Goal: Task Accomplishment & Management: Complete application form

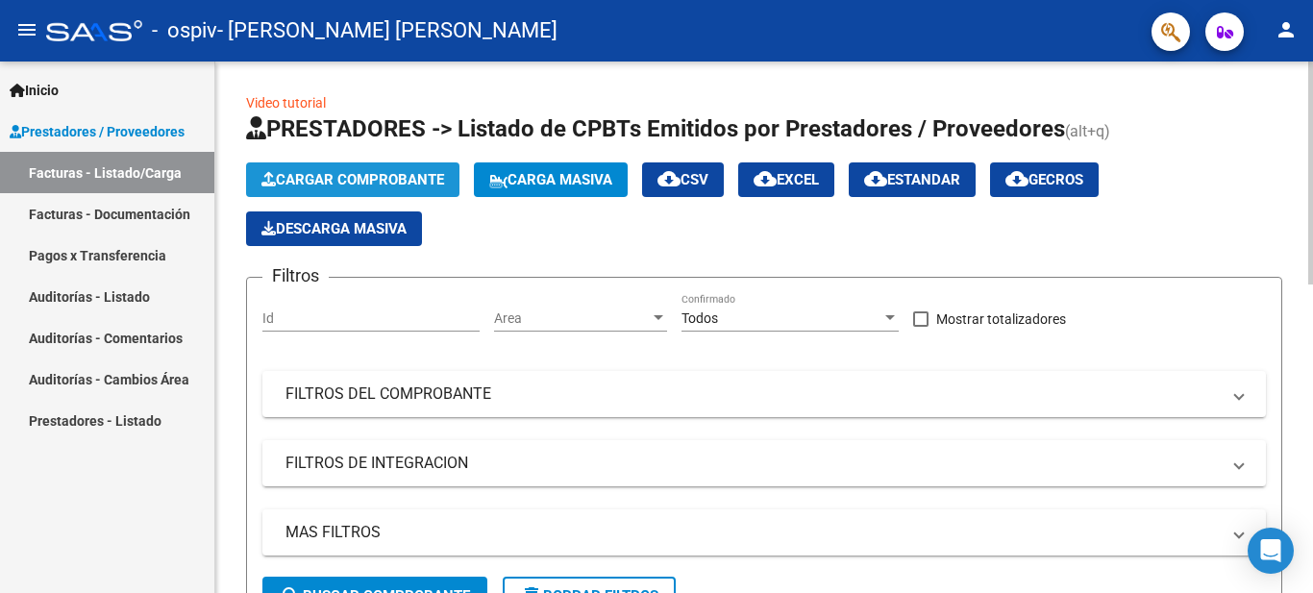
click at [416, 172] on span "Cargar Comprobante" at bounding box center [352, 179] width 183 height 17
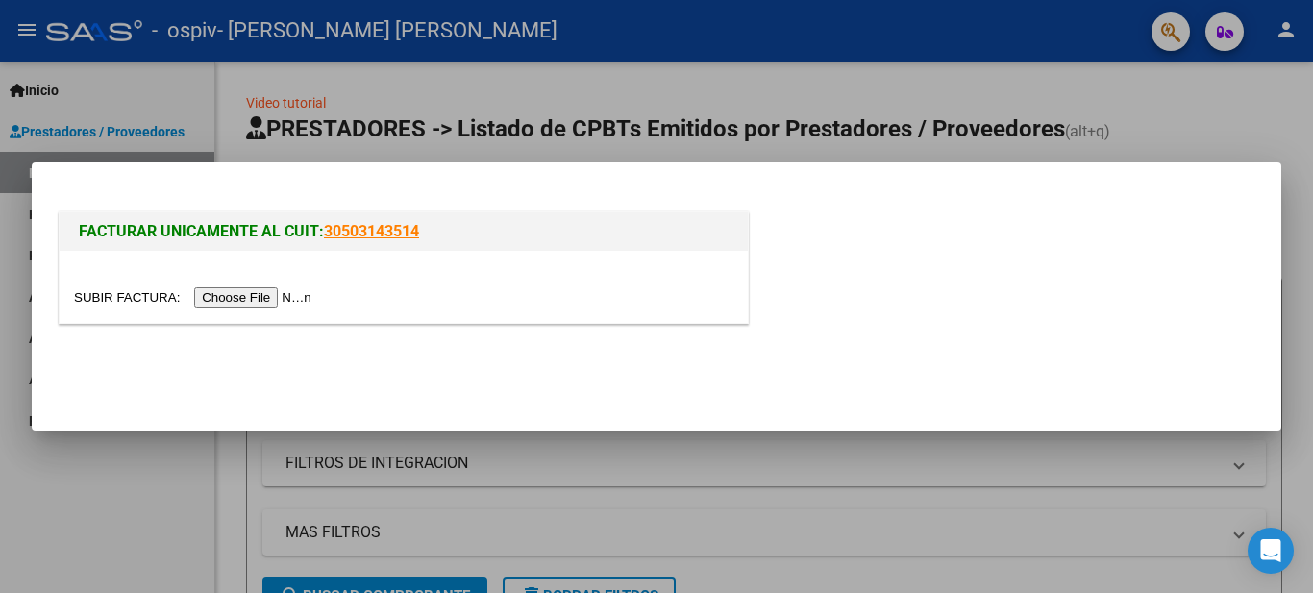
click at [294, 304] on input "file" at bounding box center [195, 297] width 243 height 20
click at [257, 300] on input "file" at bounding box center [195, 297] width 243 height 20
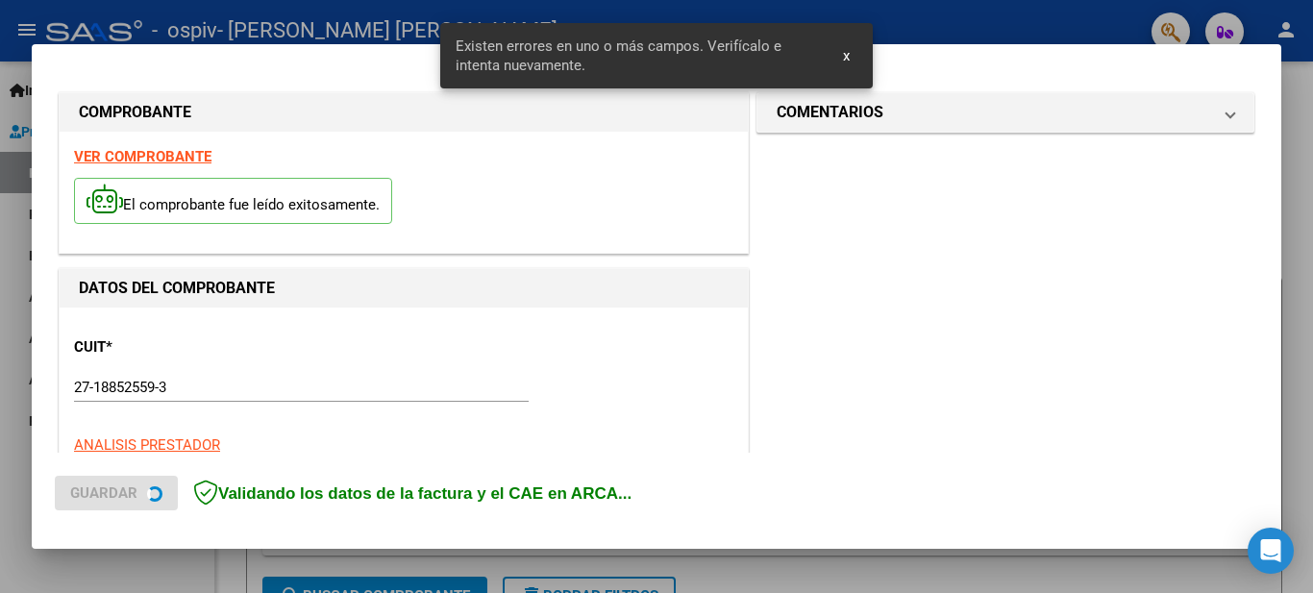
scroll to position [440, 0]
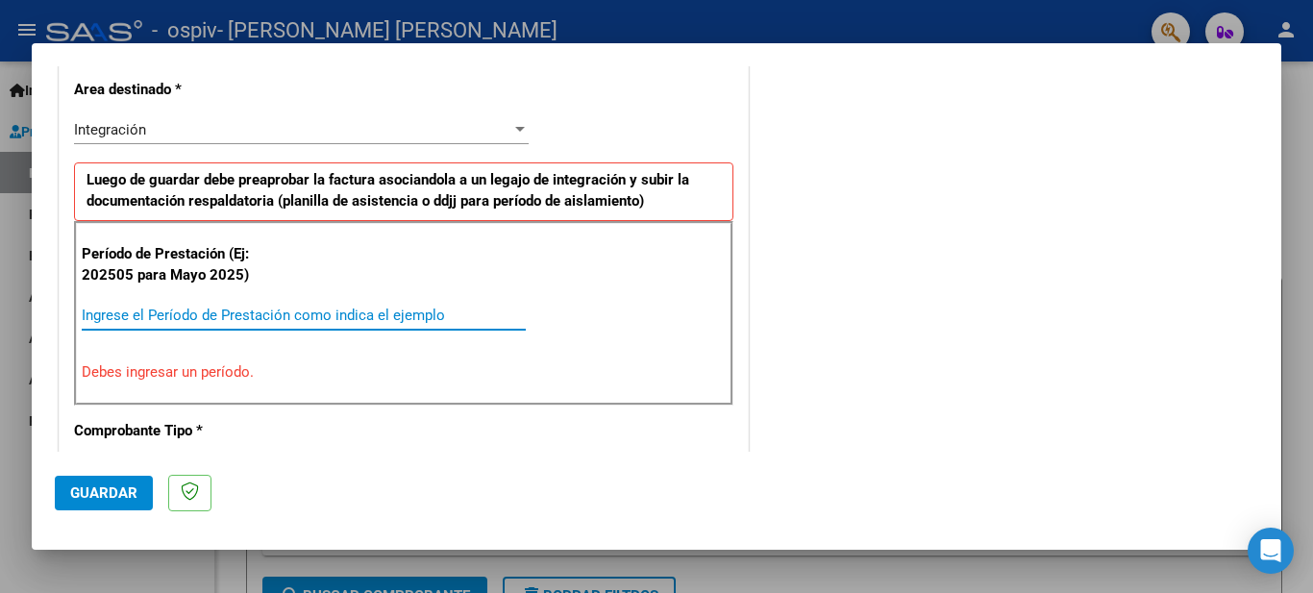
click at [199, 307] on input "Ingrese el Período de Prestación como indica el ejemplo" at bounding box center [304, 315] width 444 height 17
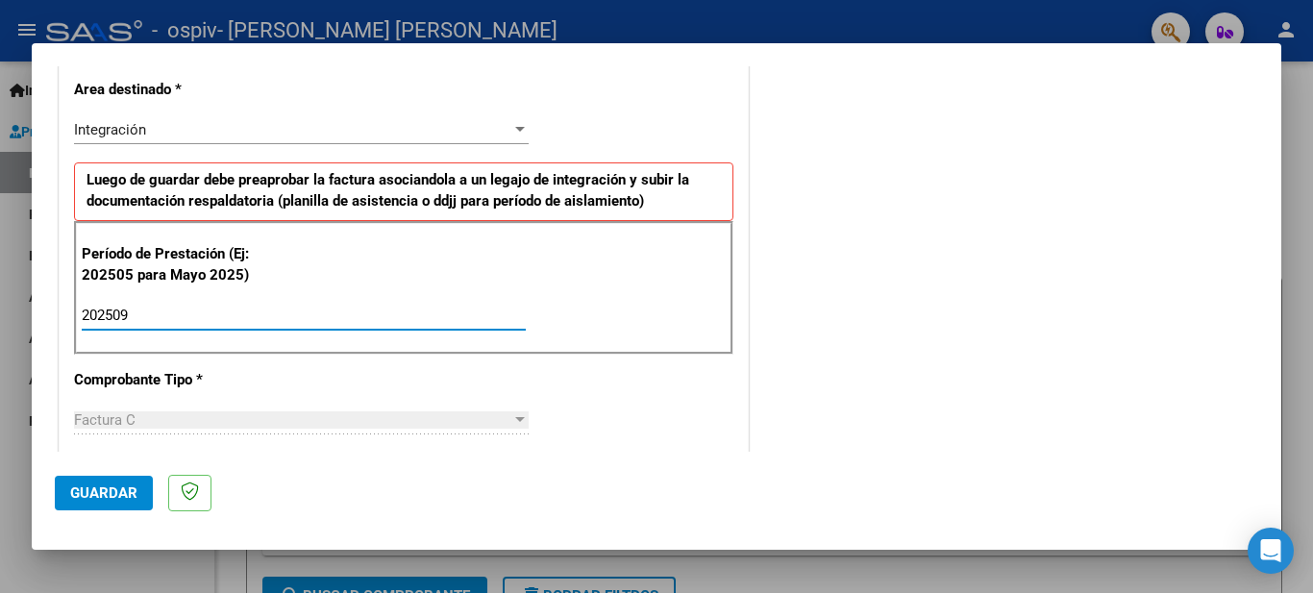
type input "202509"
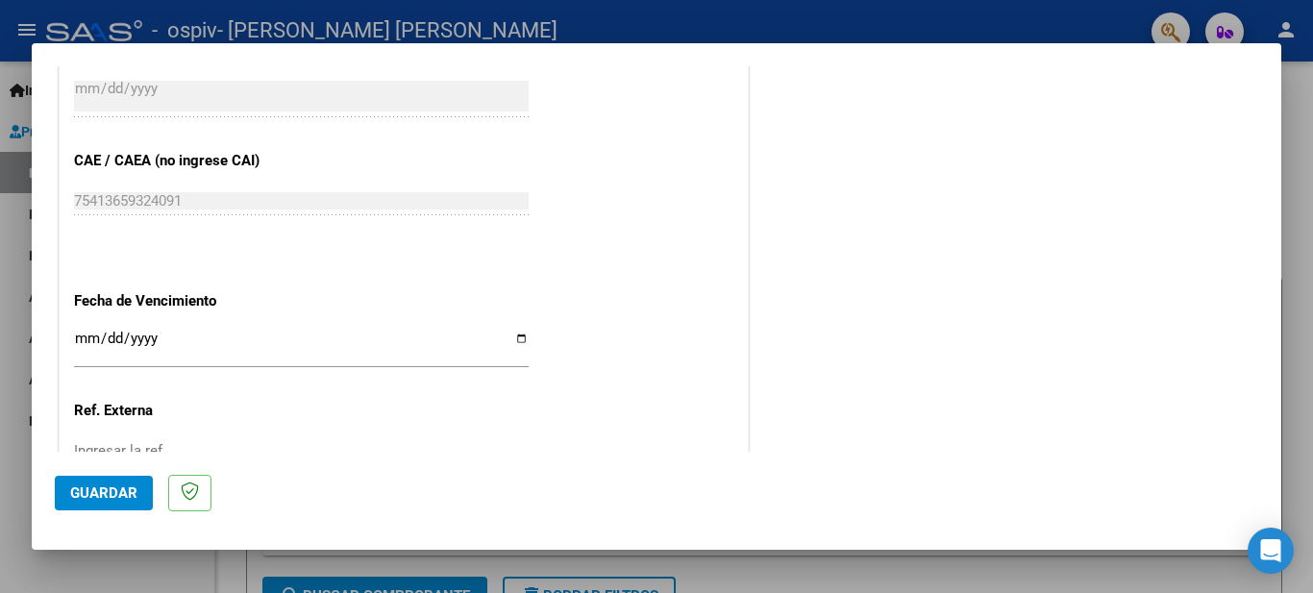
scroll to position [1196, 0]
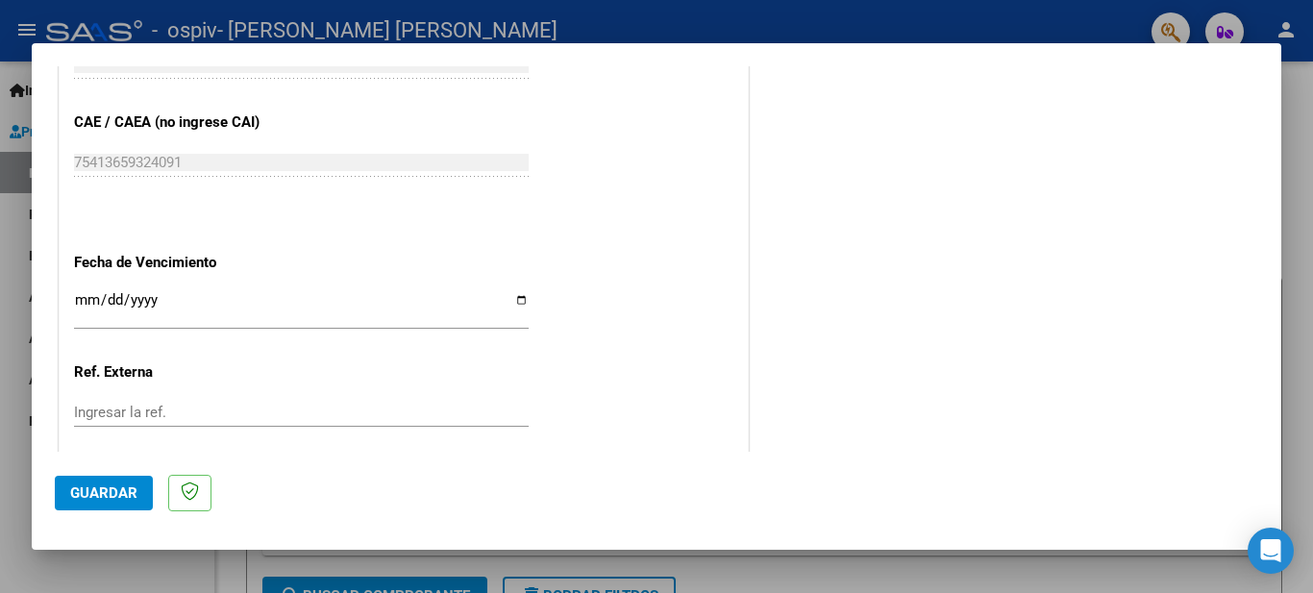
click at [520, 294] on input "Ingresar la fecha" at bounding box center [301, 307] width 455 height 31
type input "[DATE]"
click at [128, 496] on span "Guardar" at bounding box center [103, 492] width 67 height 17
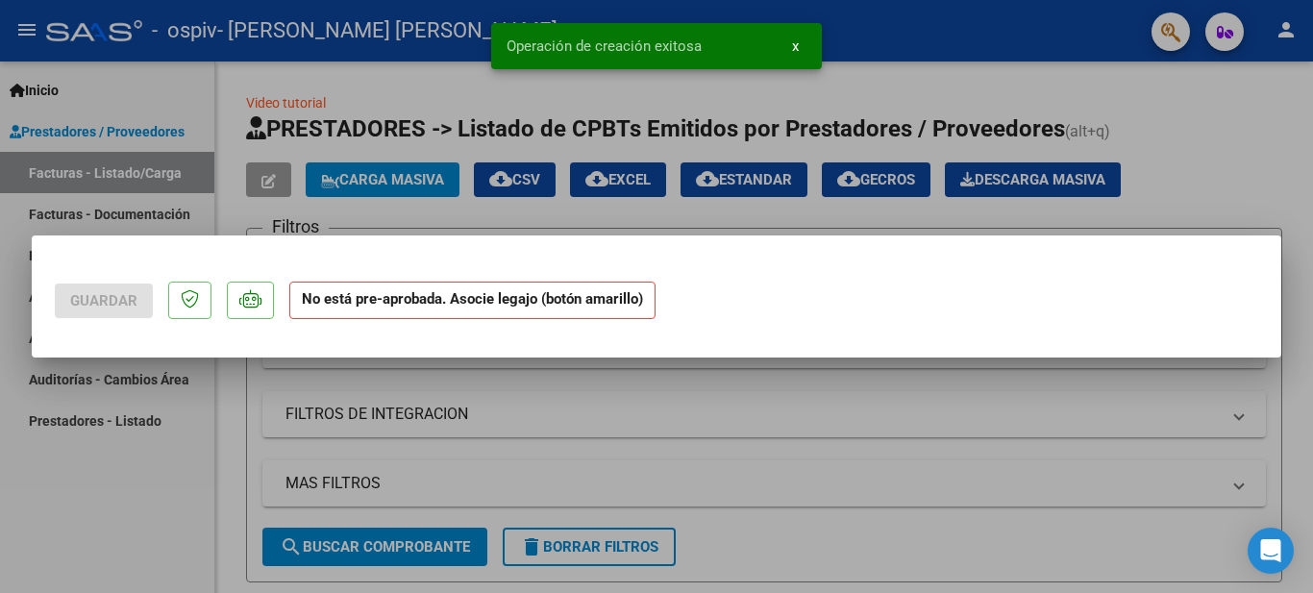
scroll to position [0, 0]
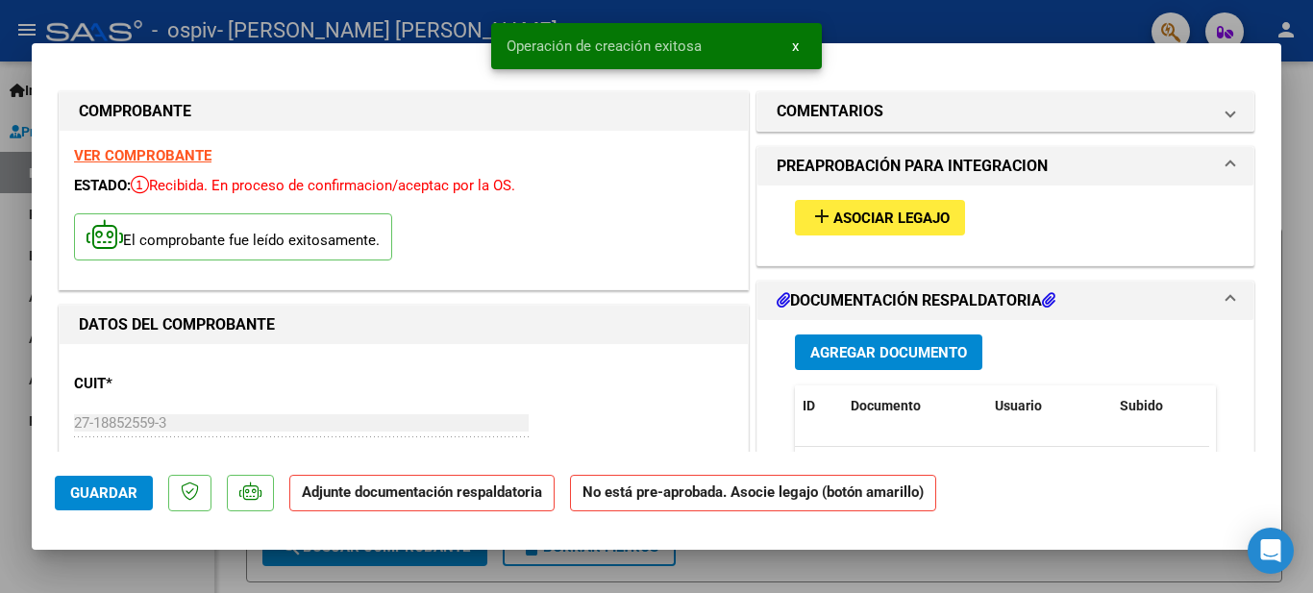
click at [913, 226] on span "Asociar Legajo" at bounding box center [891, 218] width 116 height 17
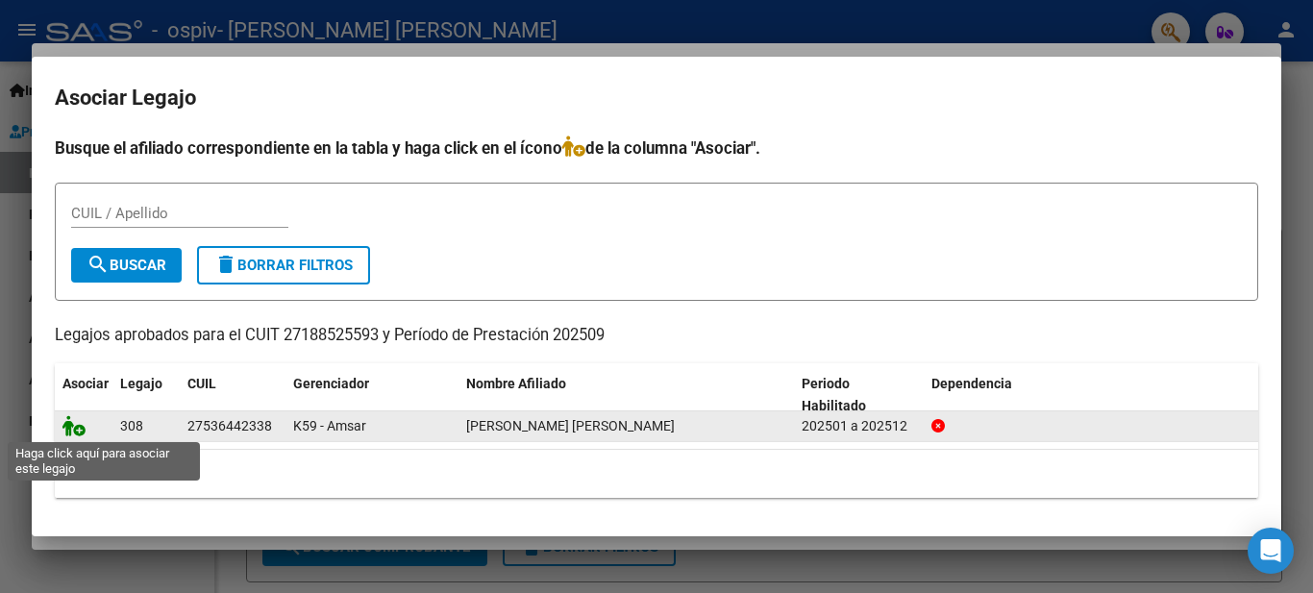
click at [72, 422] on icon at bounding box center [73, 425] width 23 height 21
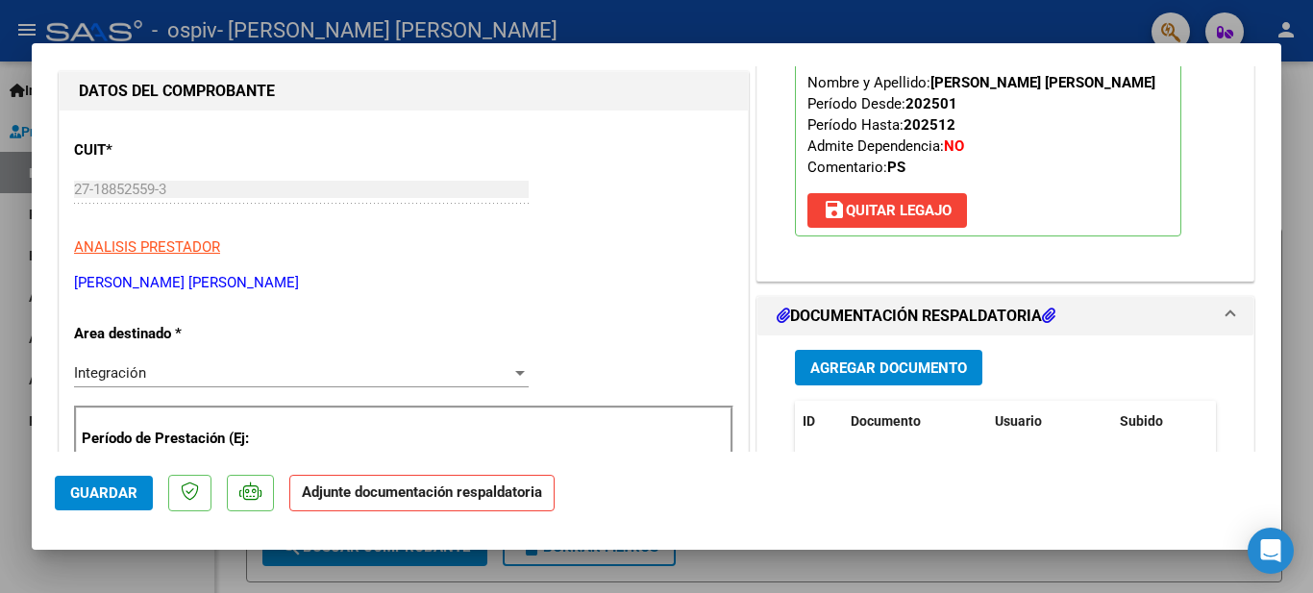
scroll to position [269, 0]
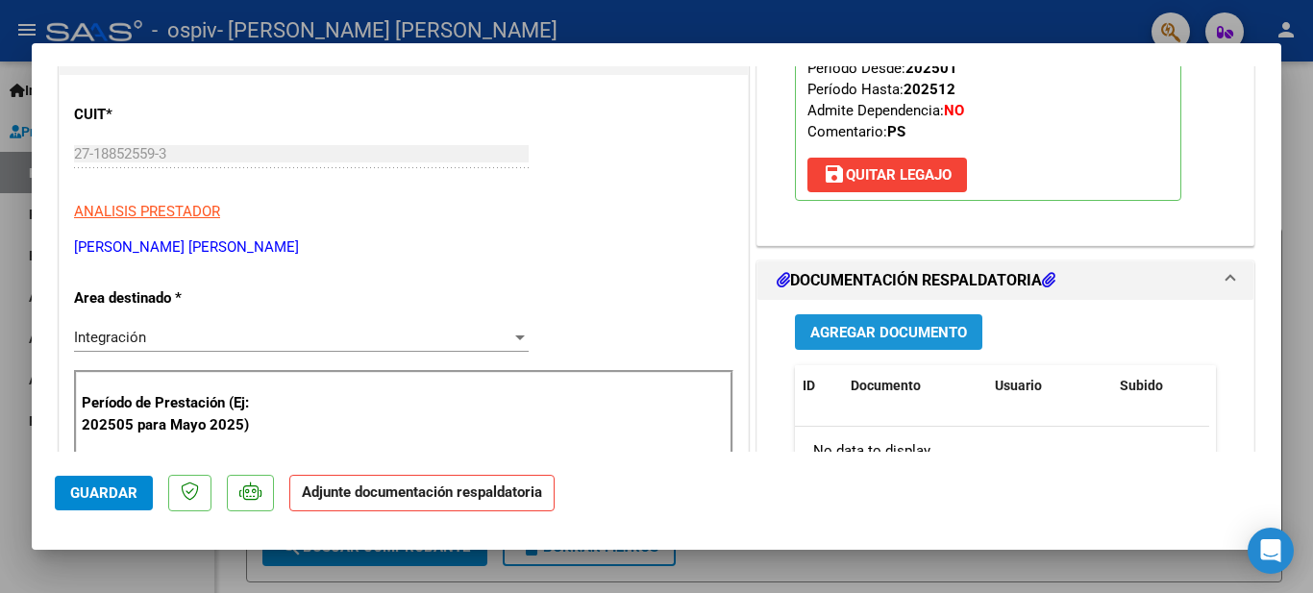
click at [902, 340] on span "Agregar Documento" at bounding box center [888, 332] width 157 height 17
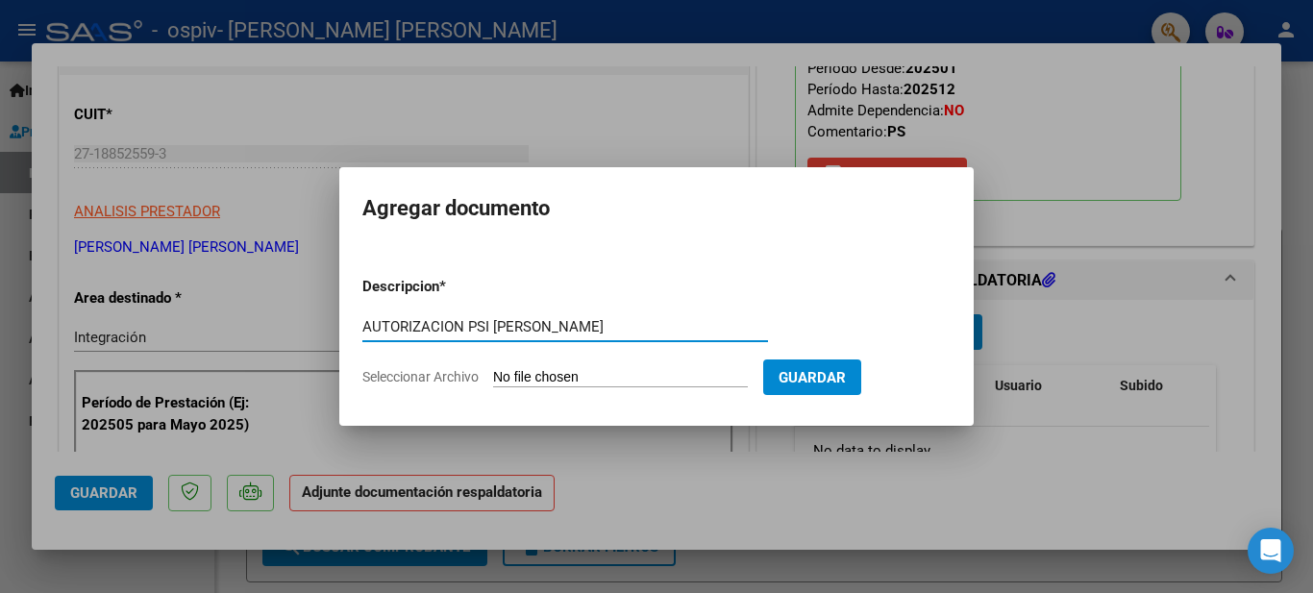
type input "AUTORIZACION PSI [PERSON_NAME]"
click at [649, 373] on input "Seleccionar Archivo" at bounding box center [620, 378] width 255 height 18
type input "C:\fakepath\[PERSON_NAME] MIA PS 2025.pdf"
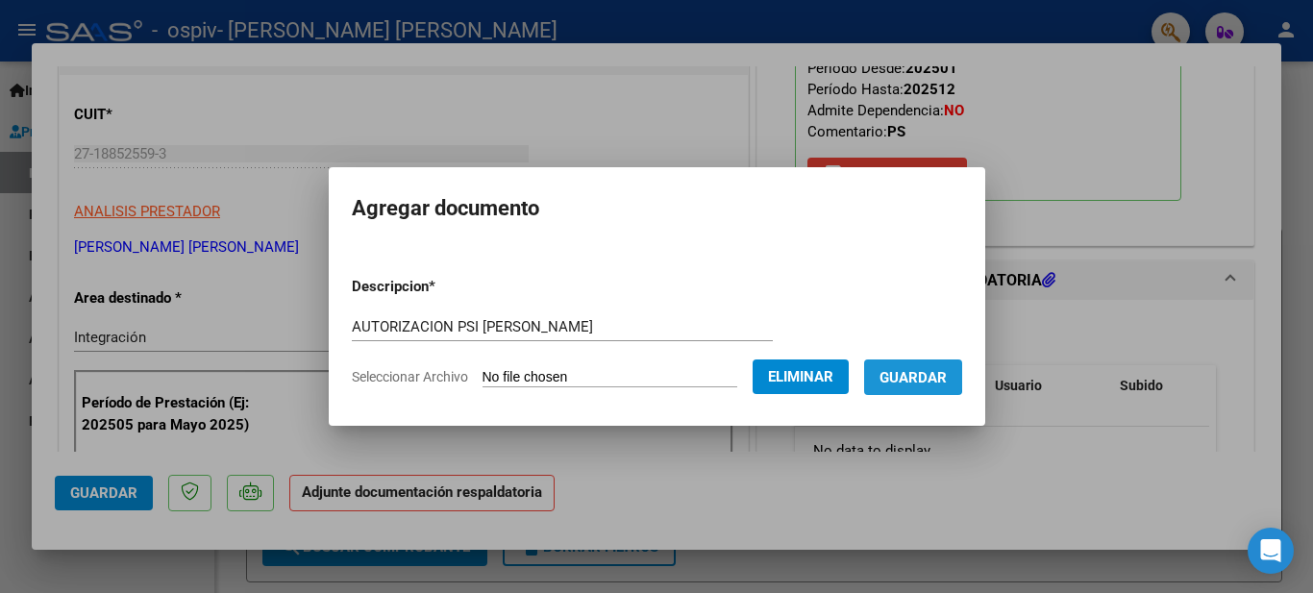
click at [914, 373] on span "Guardar" at bounding box center [912, 377] width 67 height 17
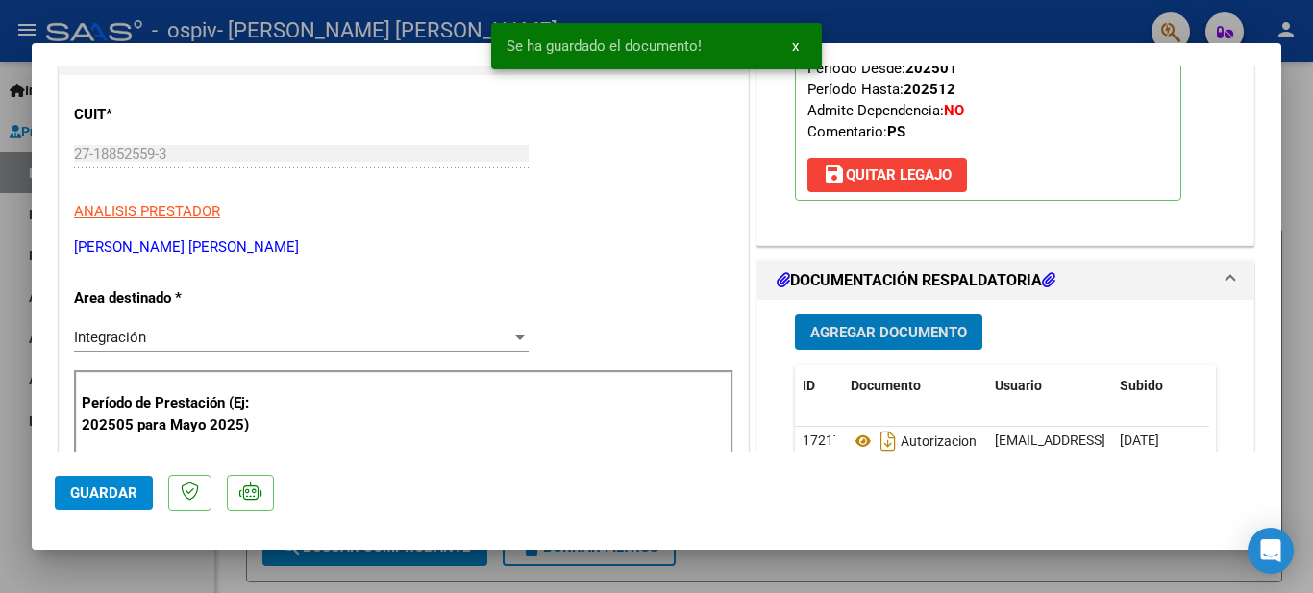
click at [872, 335] on span "Agregar Documento" at bounding box center [888, 332] width 157 height 17
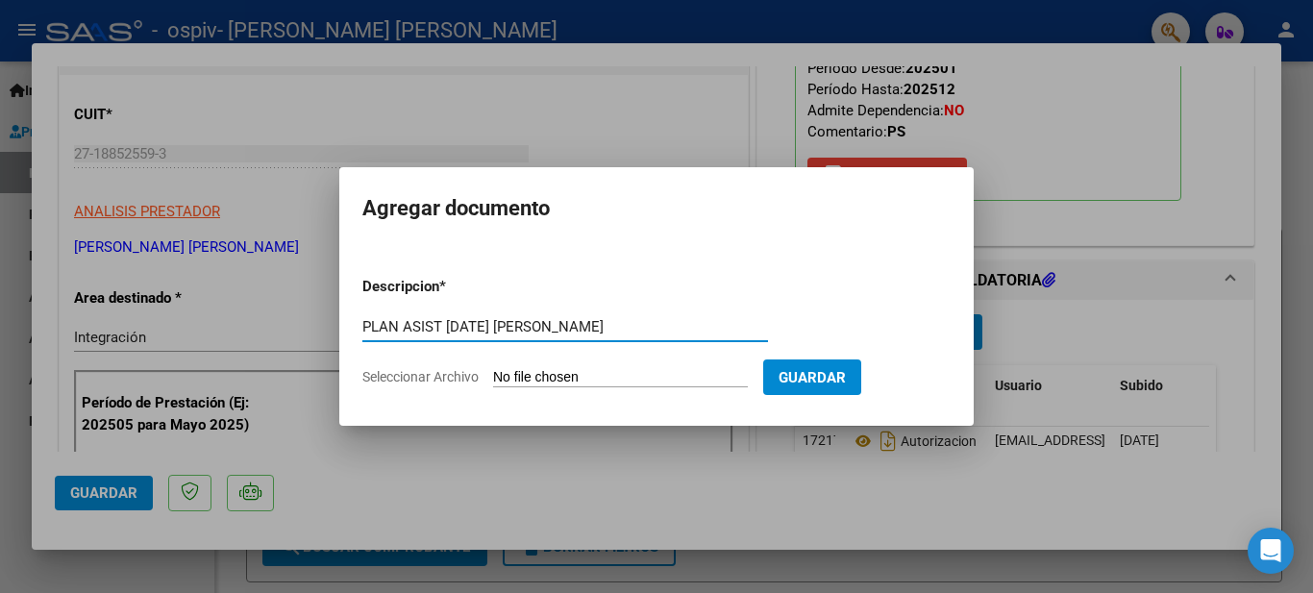
type input "PLAN ASIST [DATE] [PERSON_NAME]"
click at [613, 372] on input "Seleccionar Archivo" at bounding box center [620, 378] width 255 height 18
type input "C:\fakepath\PLAN ASIST [PERSON_NAME] SEPTIEMBRE25 .pdf"
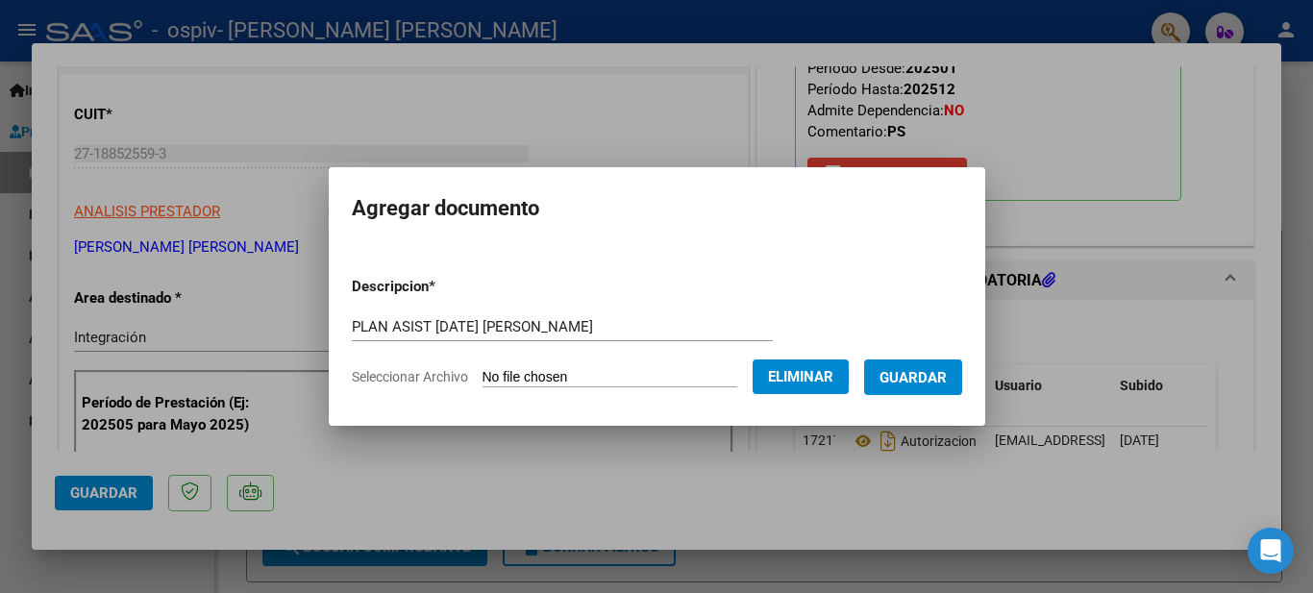
click at [936, 365] on button "Guardar" at bounding box center [913, 377] width 98 height 36
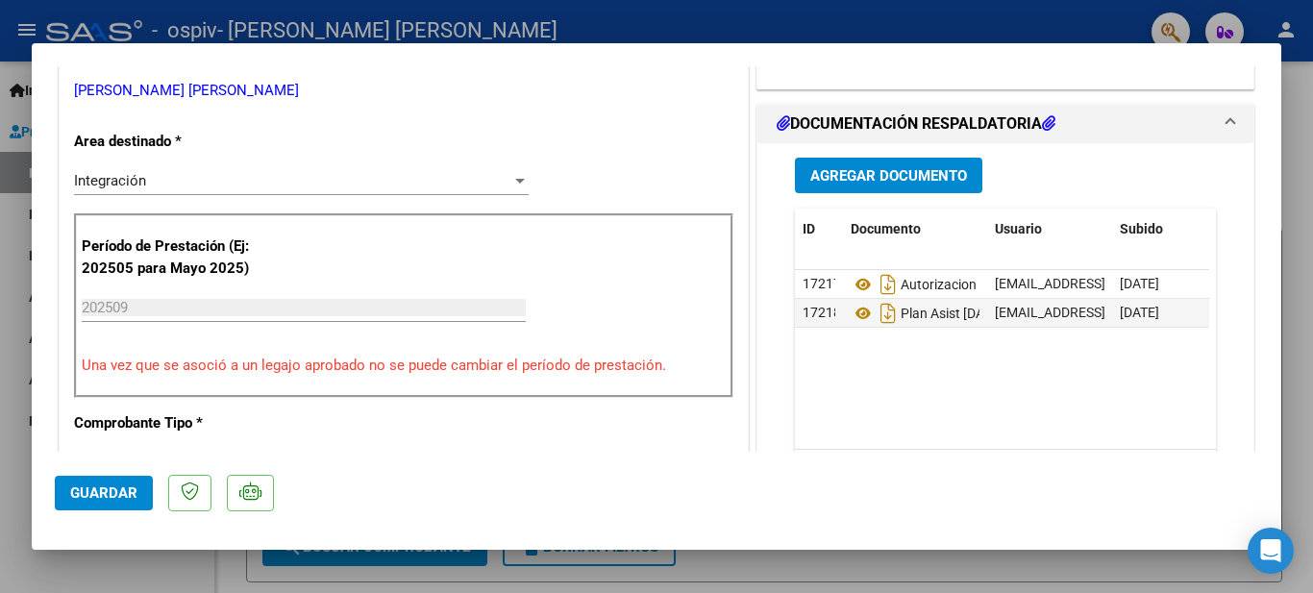
scroll to position [461, 0]
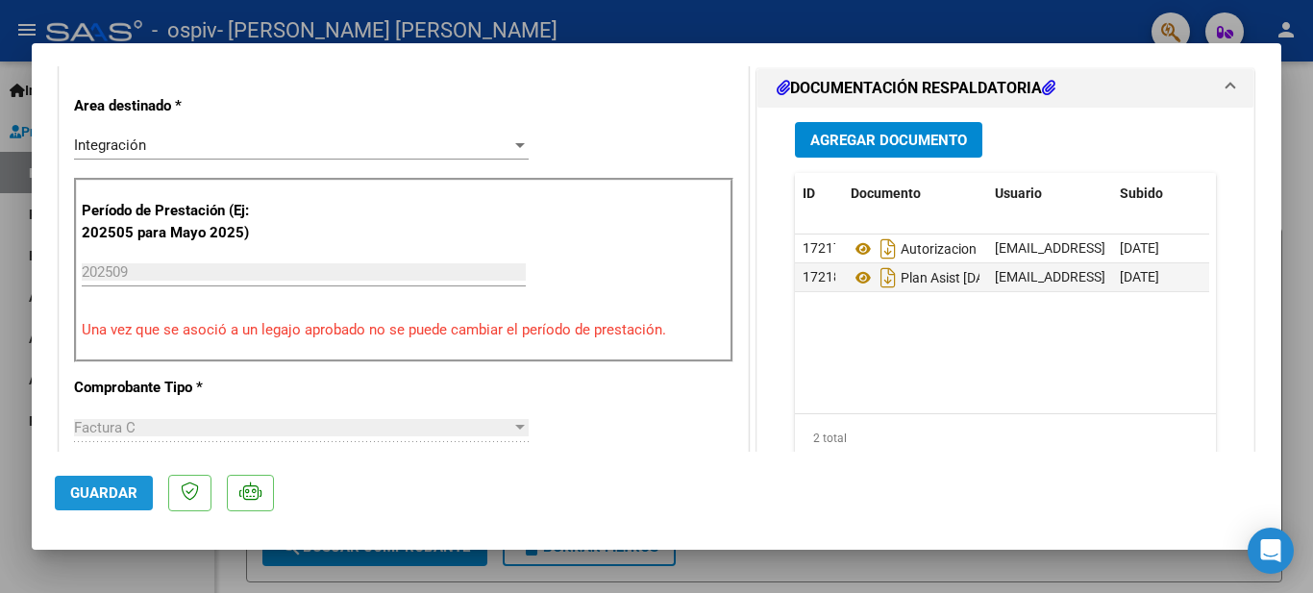
click at [117, 485] on span "Guardar" at bounding box center [103, 492] width 67 height 17
